Goal: Task Accomplishment & Management: Use online tool/utility

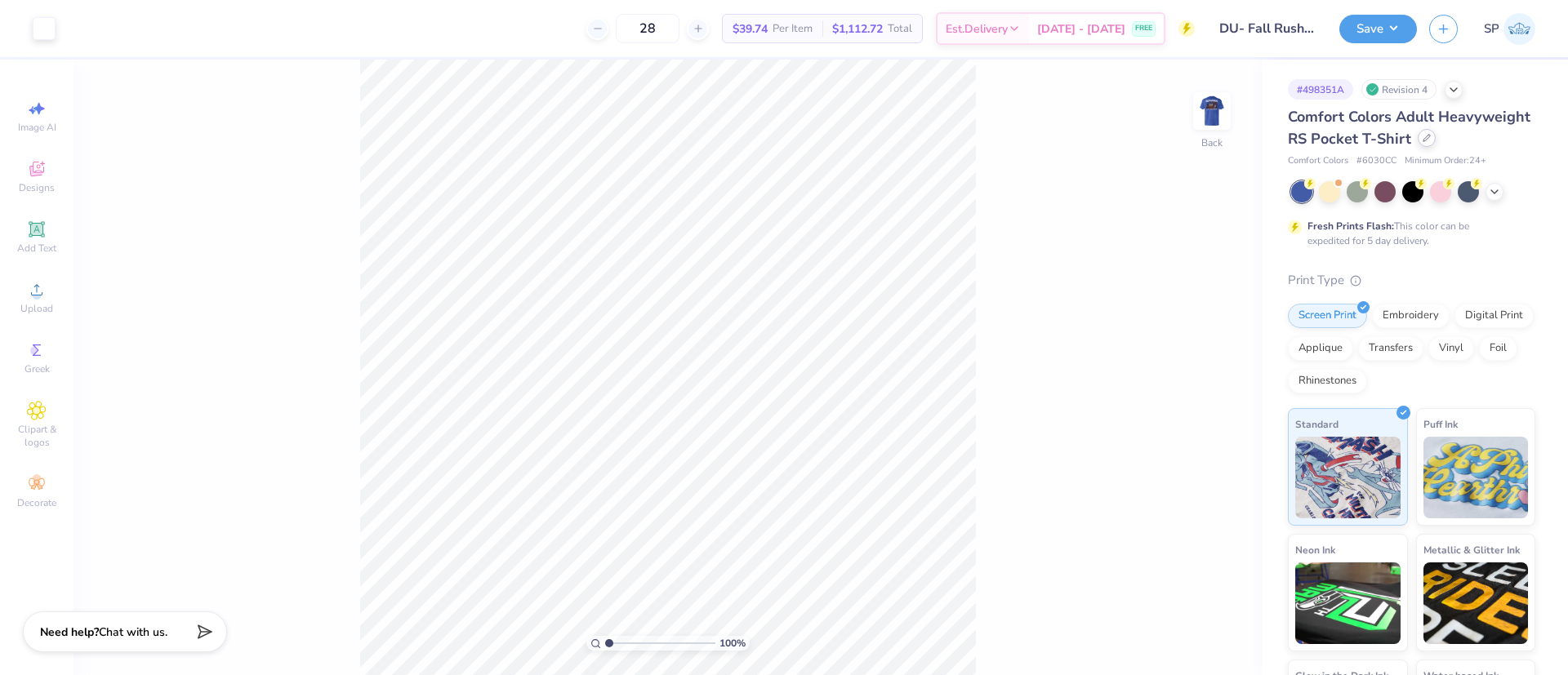
click at [1423, 142] on icon at bounding box center [1427, 138] width 8 height 8
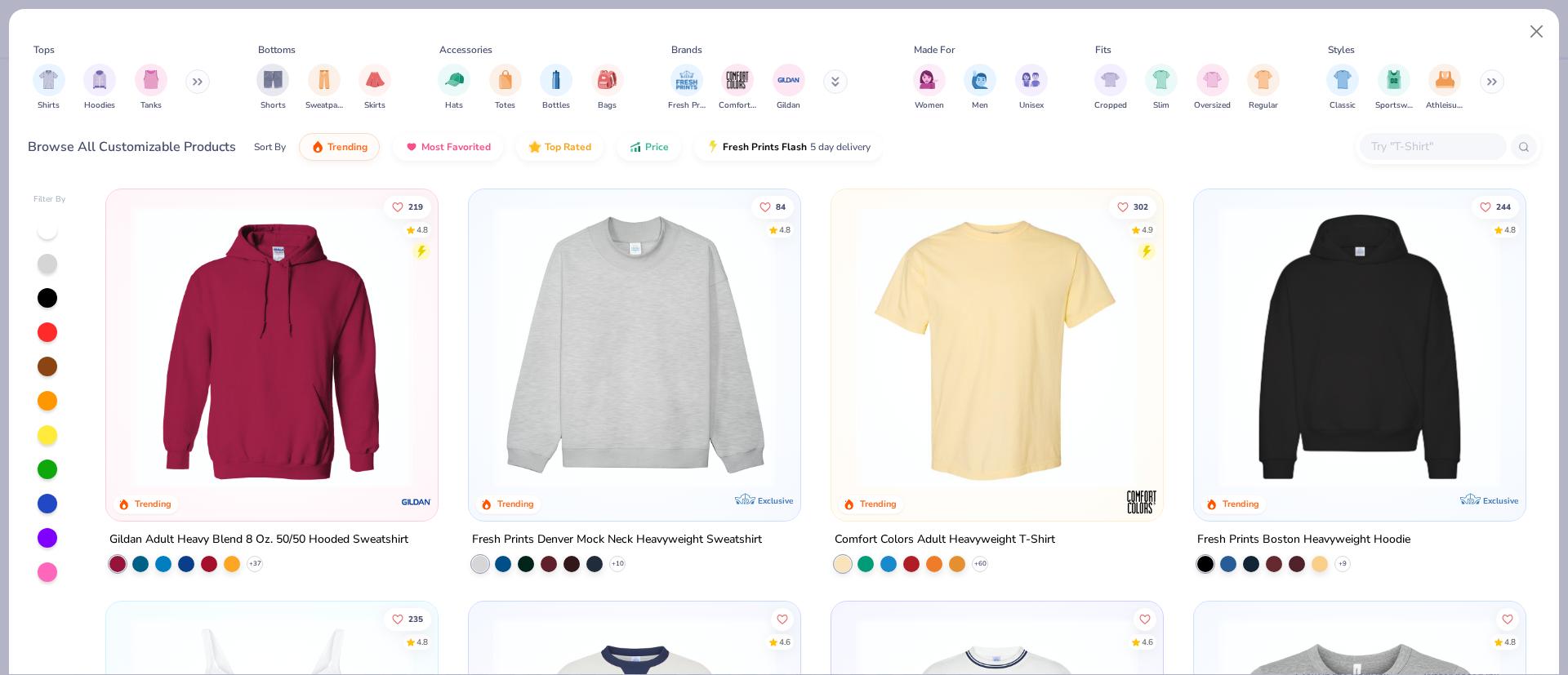
click at [1440, 145] on input "text" at bounding box center [1432, 146] width 126 height 19
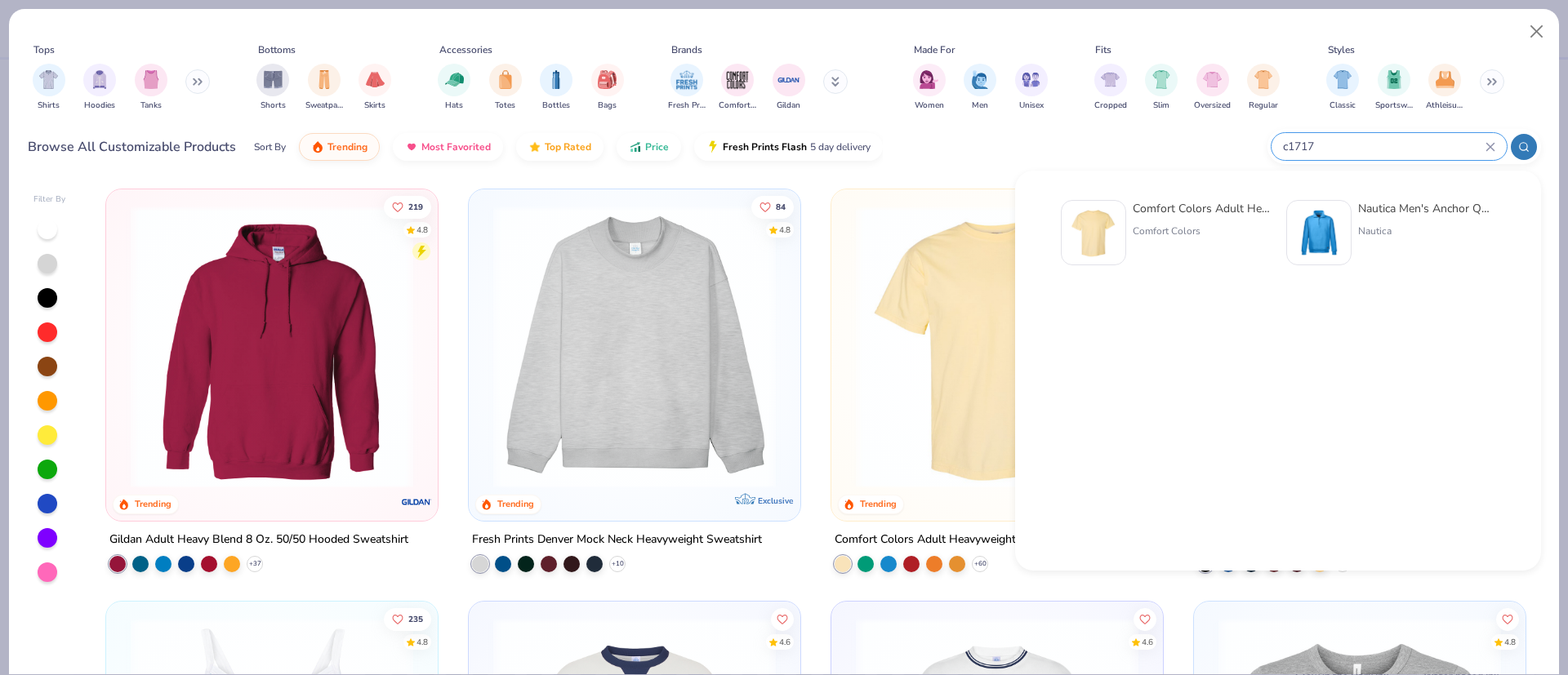
type input "c1717"
click at [1199, 224] on div "Comfort Colors" at bounding box center [1201, 231] width 137 height 15
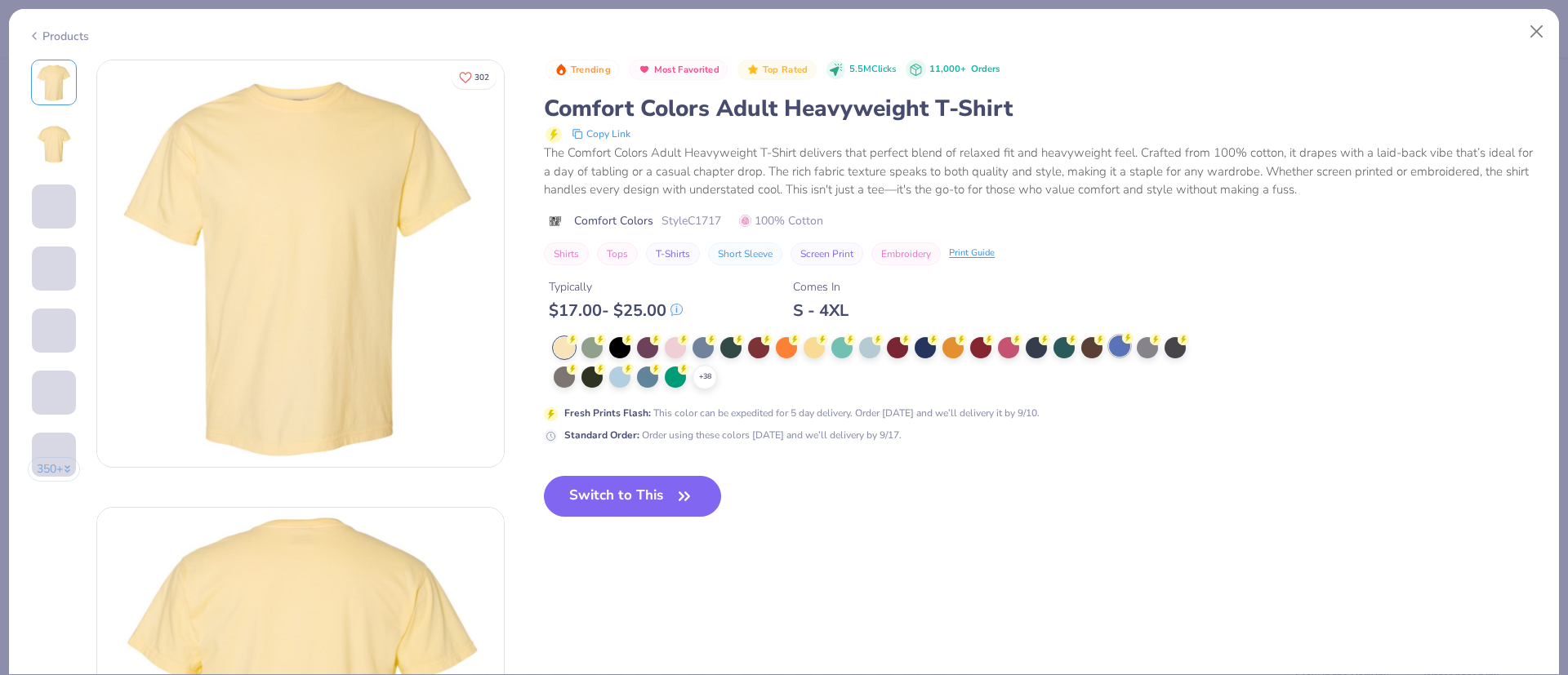
click at [0, 0] on icon at bounding box center [0, 0] width 0 height 0
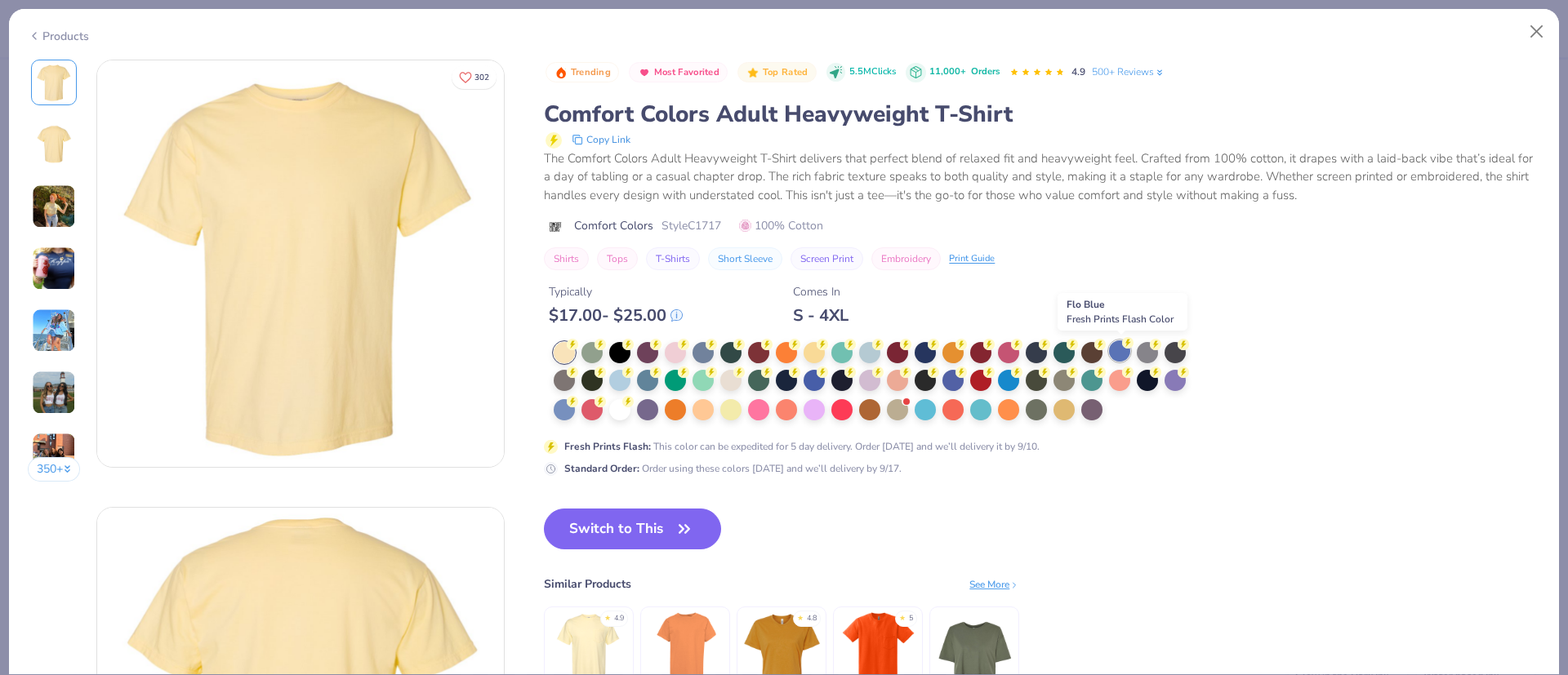
click at [1126, 350] on div at bounding box center [1119, 351] width 22 height 22
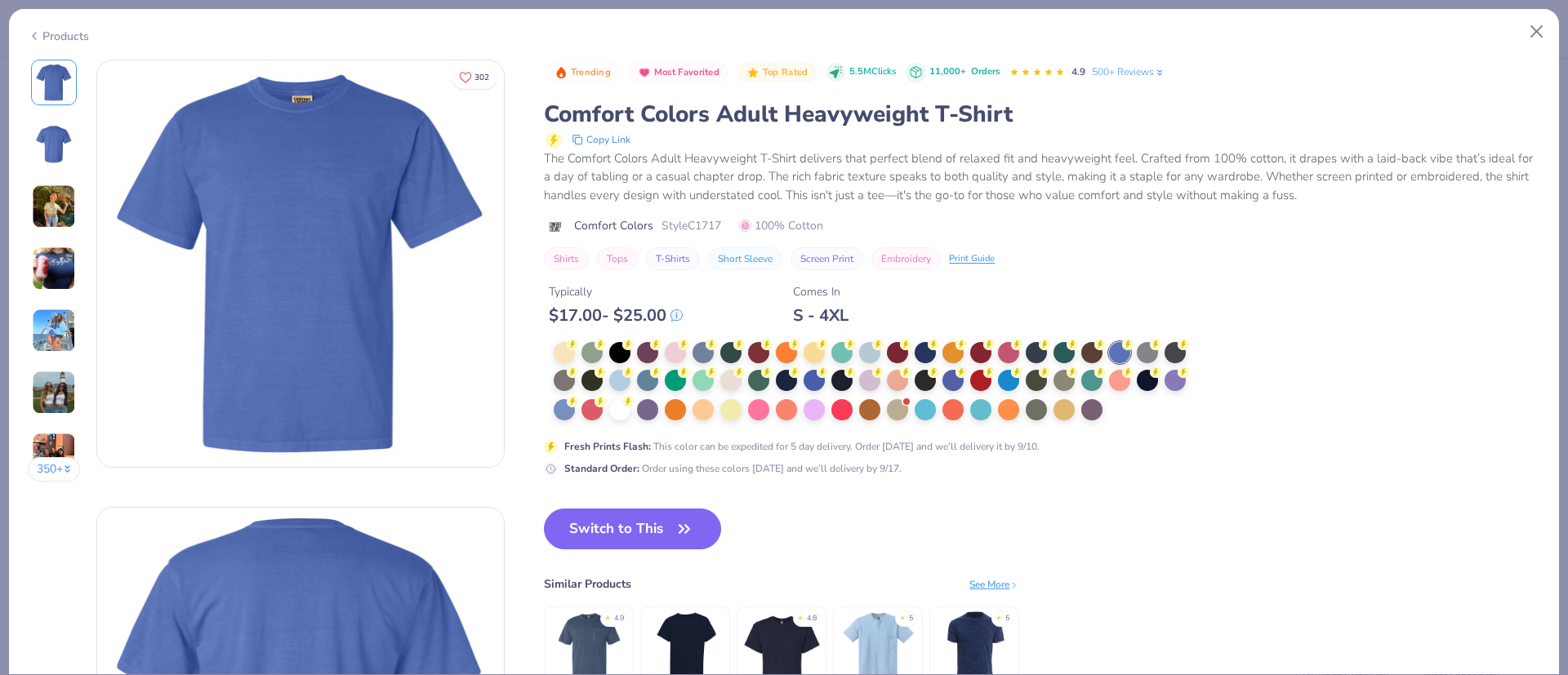
click at [647, 525] on button "Switch to This" at bounding box center [632, 529] width 177 height 41
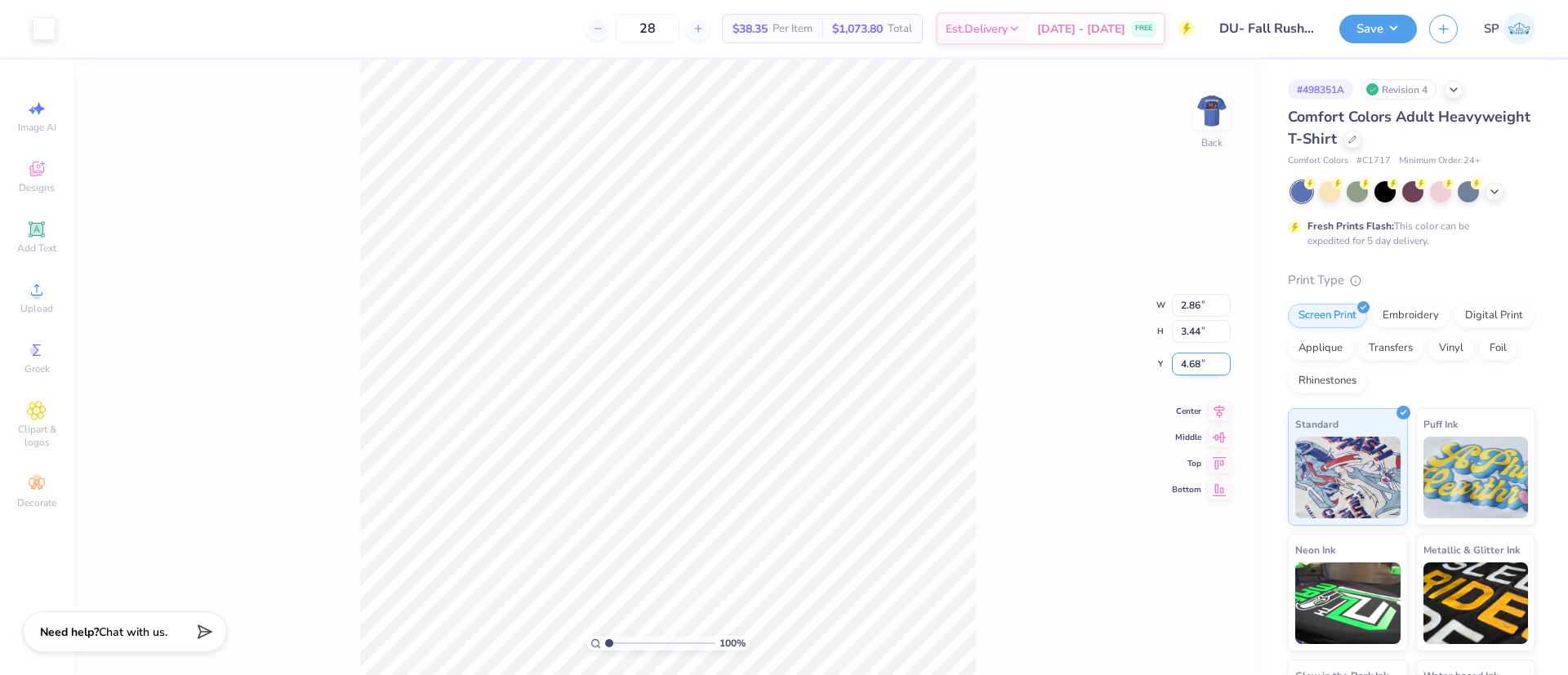
click at [1193, 360] on input "4.68" at bounding box center [1201, 364] width 59 height 22
type input "3.00"
click at [1206, 122] on img at bounding box center [1212, 111] width 66 height 66
click at [1183, 355] on input "2.99" at bounding box center [1201, 364] width 59 height 22
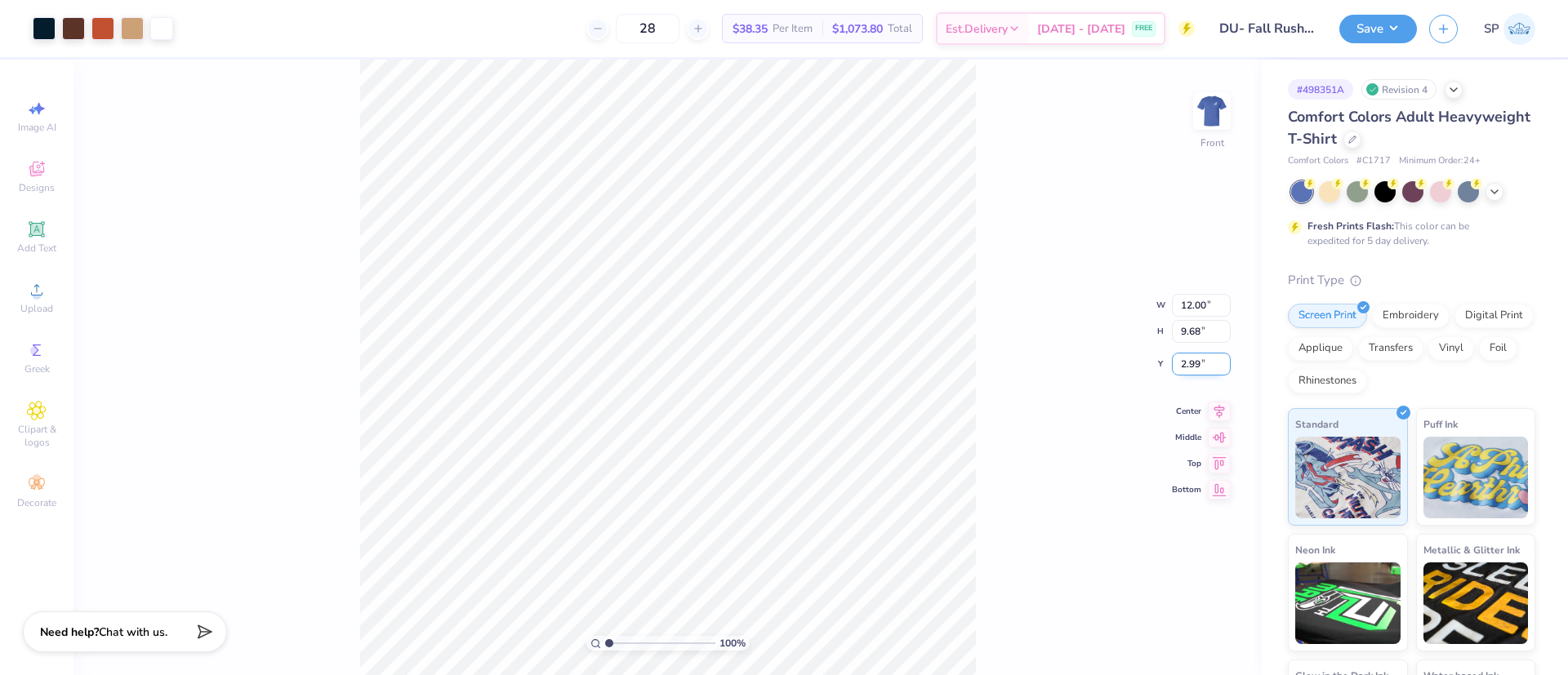
click at [1183, 355] on input "2.99" at bounding box center [1201, 364] width 59 height 22
type input "3.00"
click at [1227, 394] on icon at bounding box center [1220, 395] width 22 height 20
click at [1390, 31] on button "Save" at bounding box center [1378, 26] width 78 height 29
drag, startPoint x: 679, startPoint y: 31, endPoint x: 652, endPoint y: 30, distance: 27.0
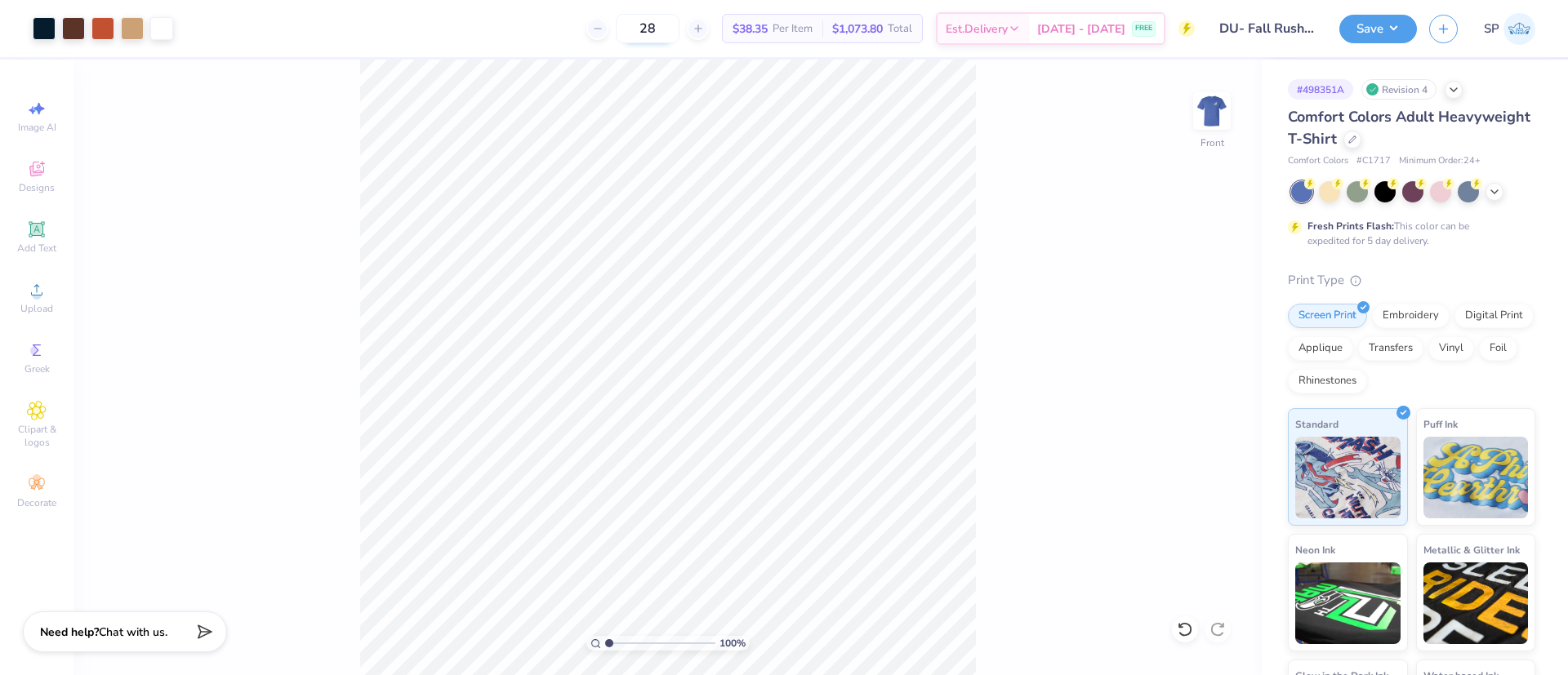
click at [652, 30] on input "28" at bounding box center [647, 28] width 64 height 29
type input "32"
click at [1368, 22] on button "Save" at bounding box center [1378, 26] width 78 height 29
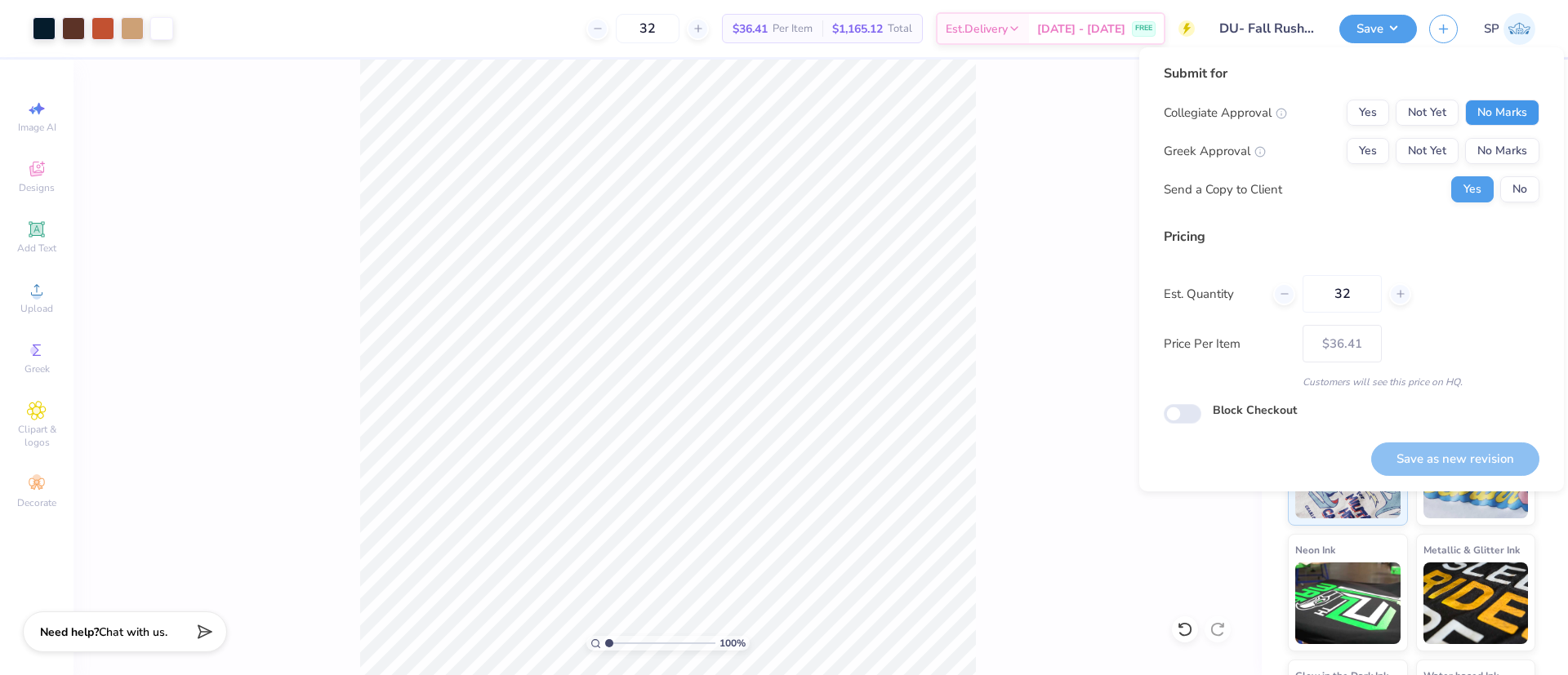
click at [1492, 105] on button "No Marks" at bounding box center [1501, 112] width 74 height 26
click at [1382, 138] on button "Yes" at bounding box center [1368, 151] width 42 height 26
click at [1486, 460] on button "Save as new revision" at bounding box center [1456, 460] width 169 height 34
type input "$36.41"
